Goal: Information Seeking & Learning: Check status

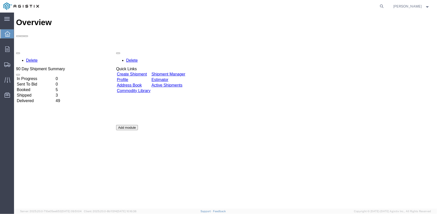
click at [389, 7] on nav "[PERSON_NAME]" at bounding box center [221, 6] width 434 height 13
click at [385, 7] on icon at bounding box center [382, 6] width 7 height 7
paste input "56949821"
type input "56949821"
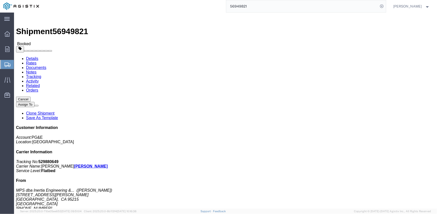
click link "Tracking"
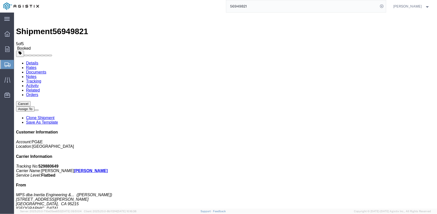
click at [34, 61] on link "Details" at bounding box center [32, 63] width 12 height 4
click link "Tracking"
